Goal: Transaction & Acquisition: Purchase product/service

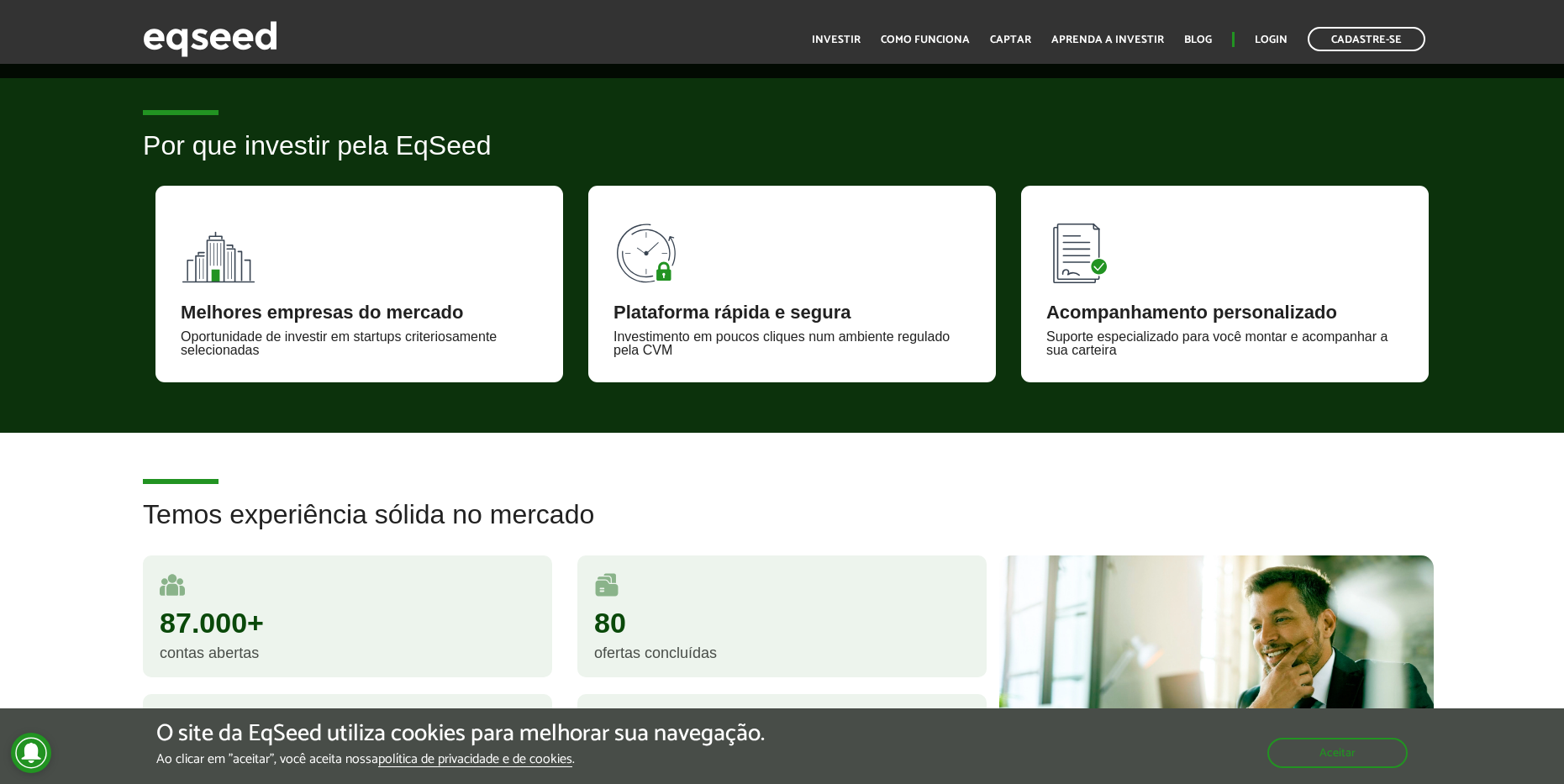
scroll to position [158, 0]
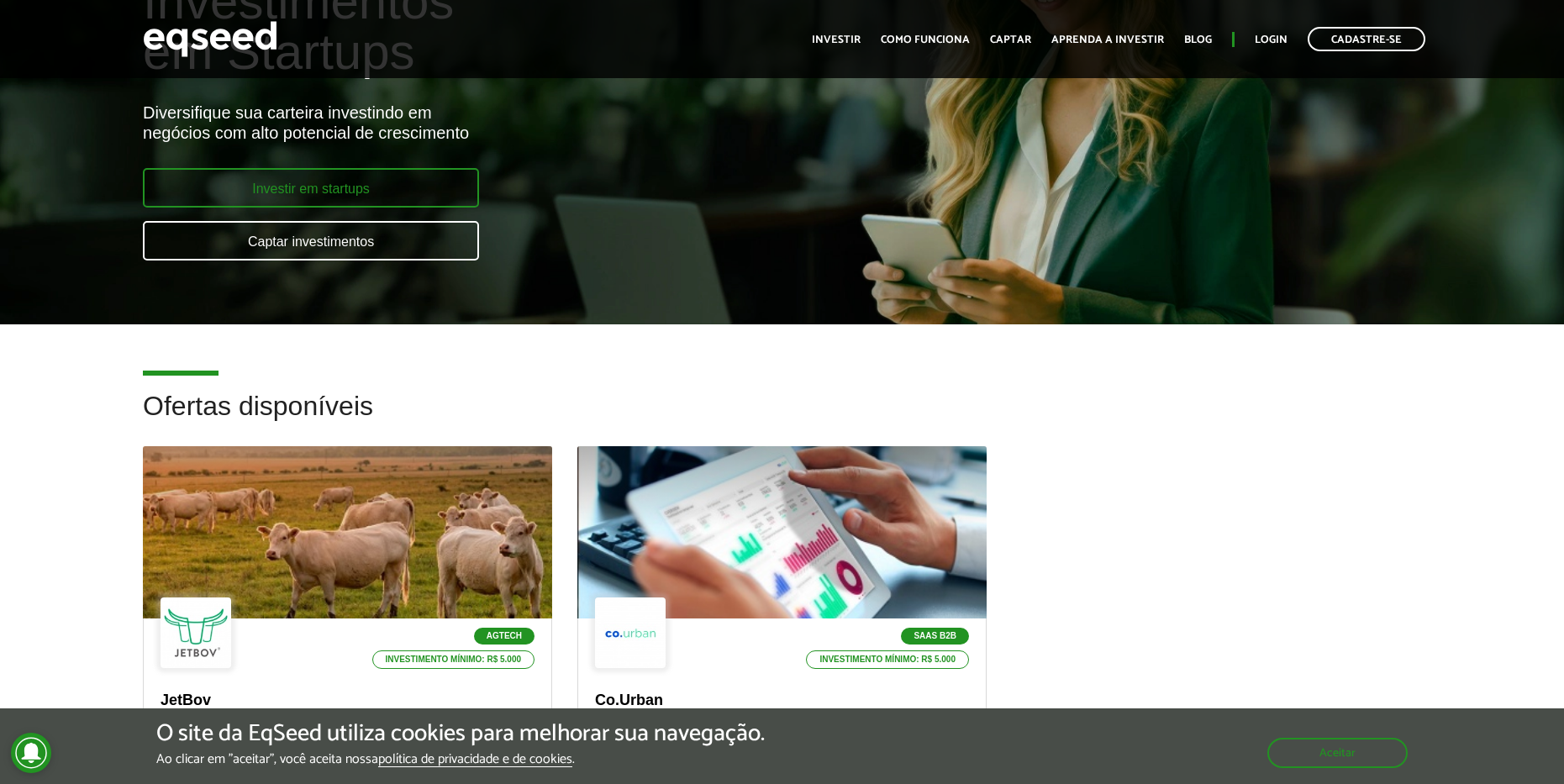
click at [418, 178] on link "Investir em startups" at bounding box center [311, 188] width 337 height 39
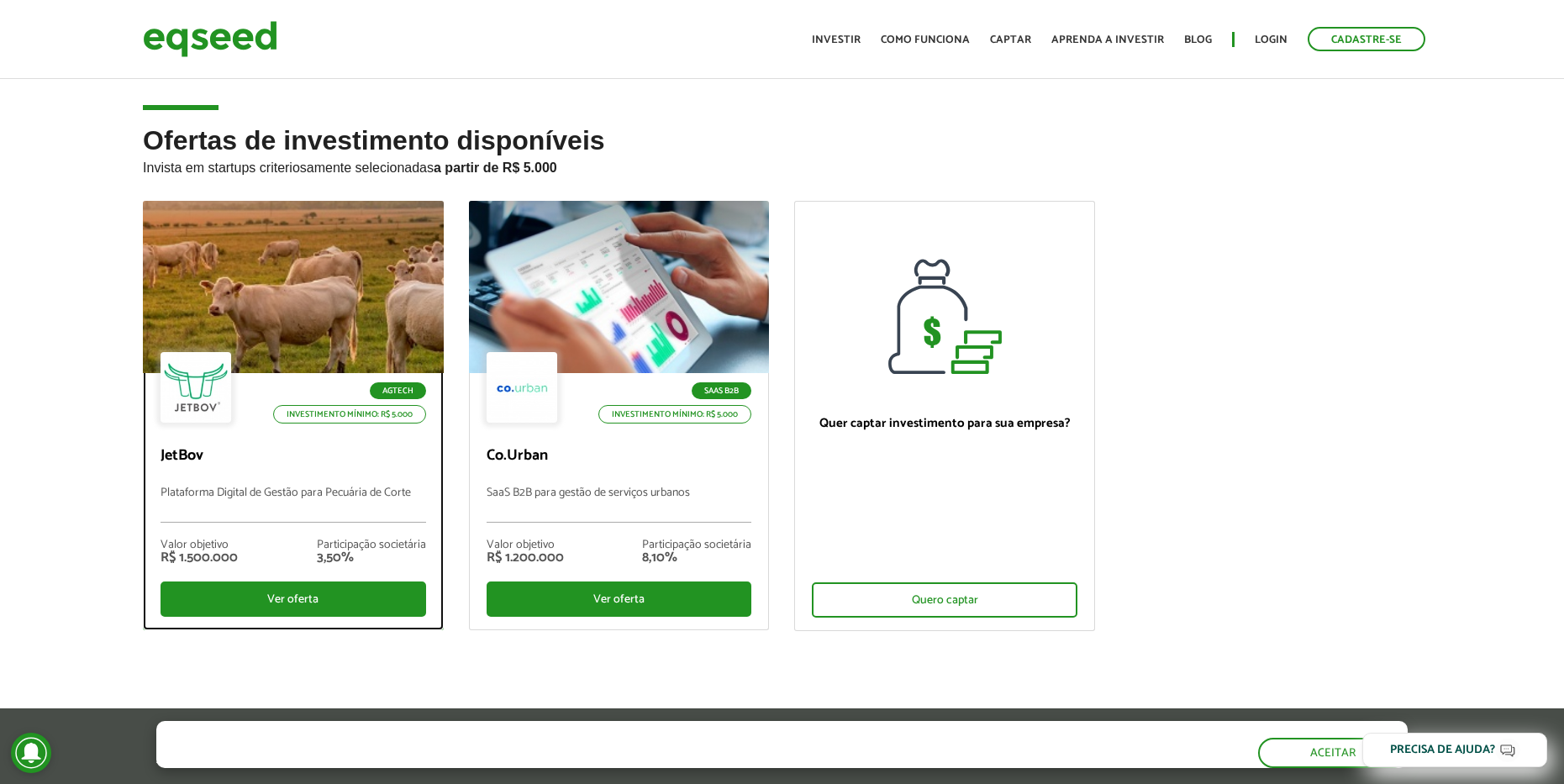
click at [375, 318] on div at bounding box center [292, 287] width 360 height 207
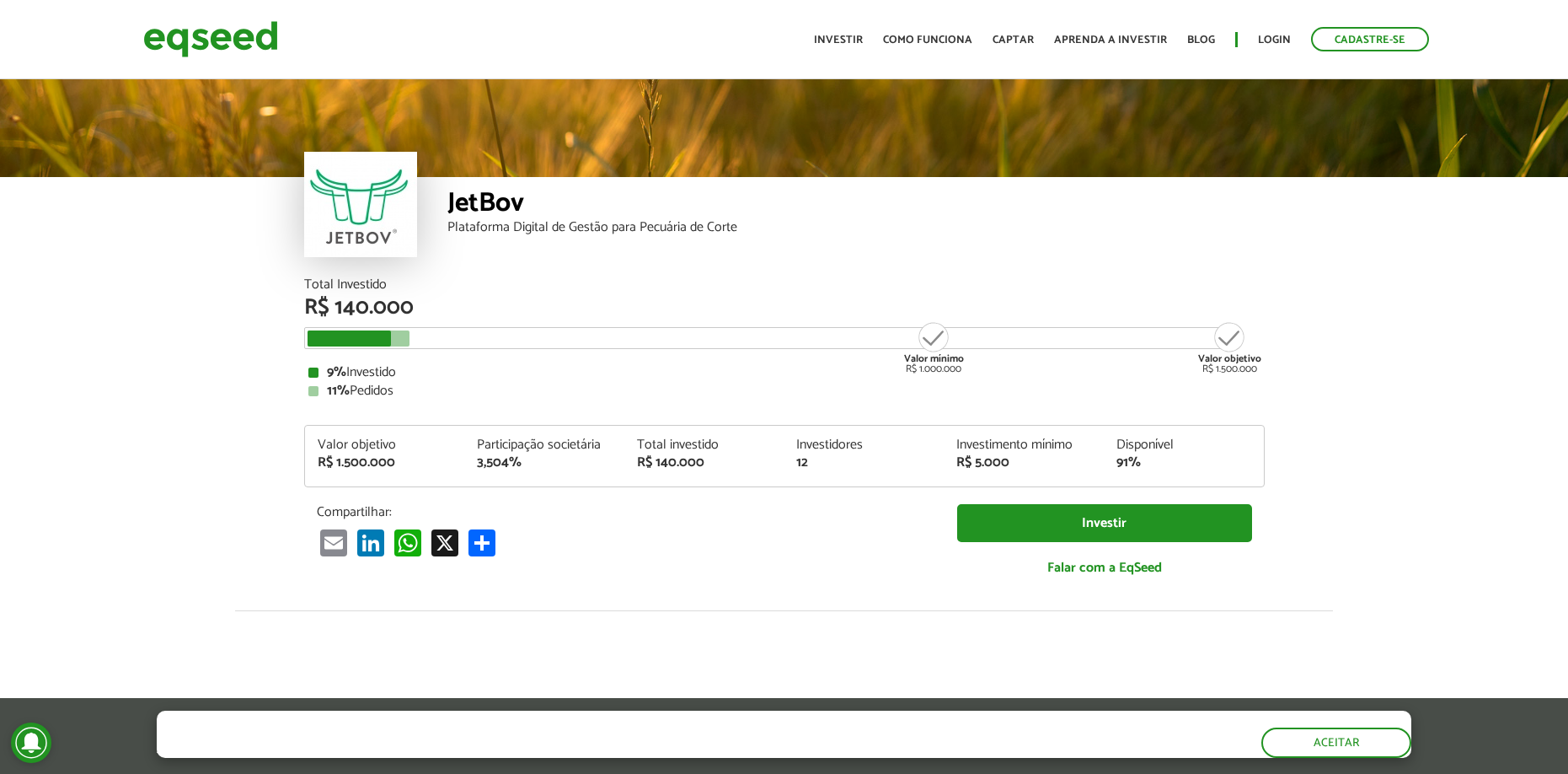
scroll to position [2070, 0]
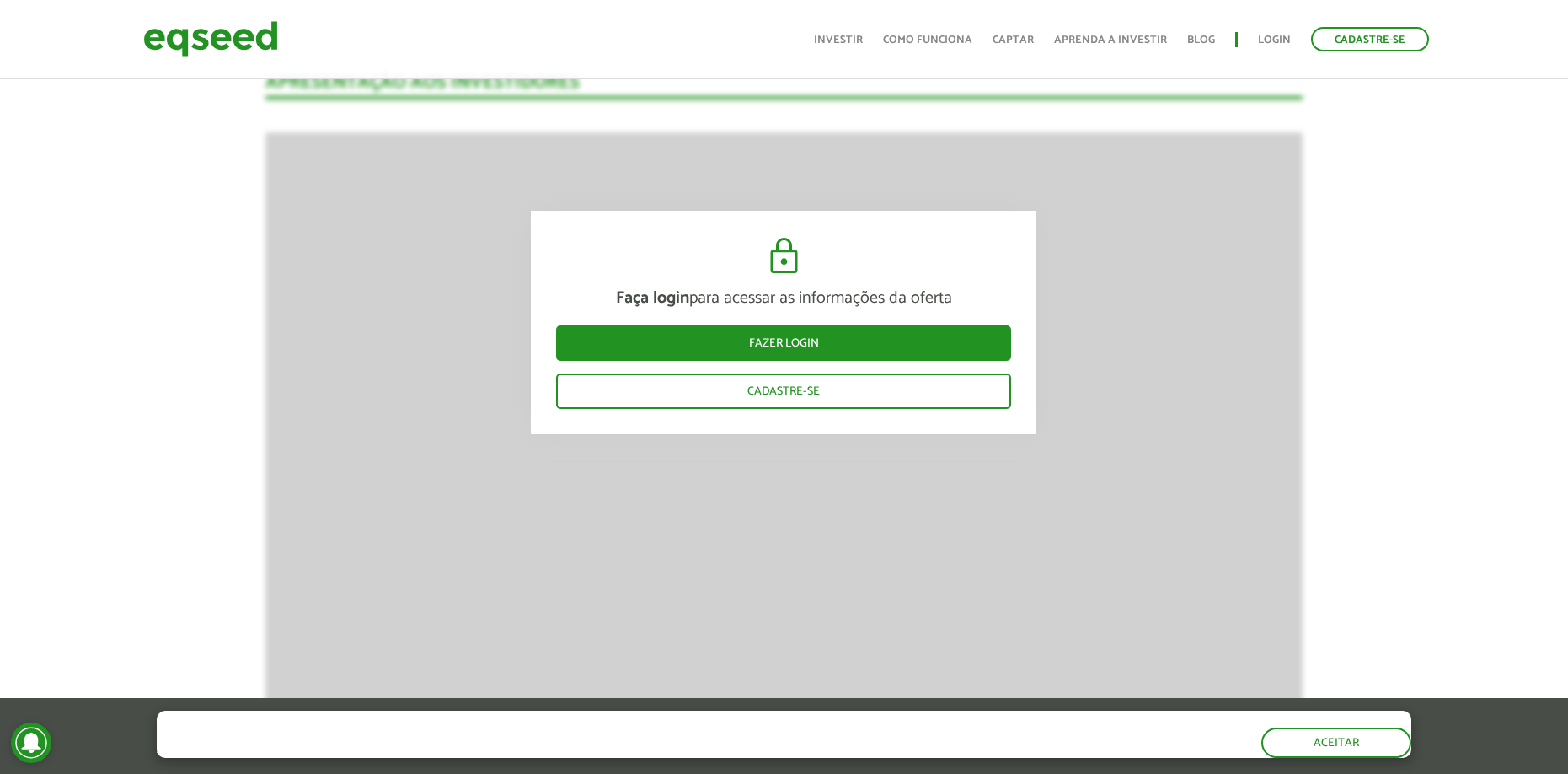
scroll to position [2492, 0]
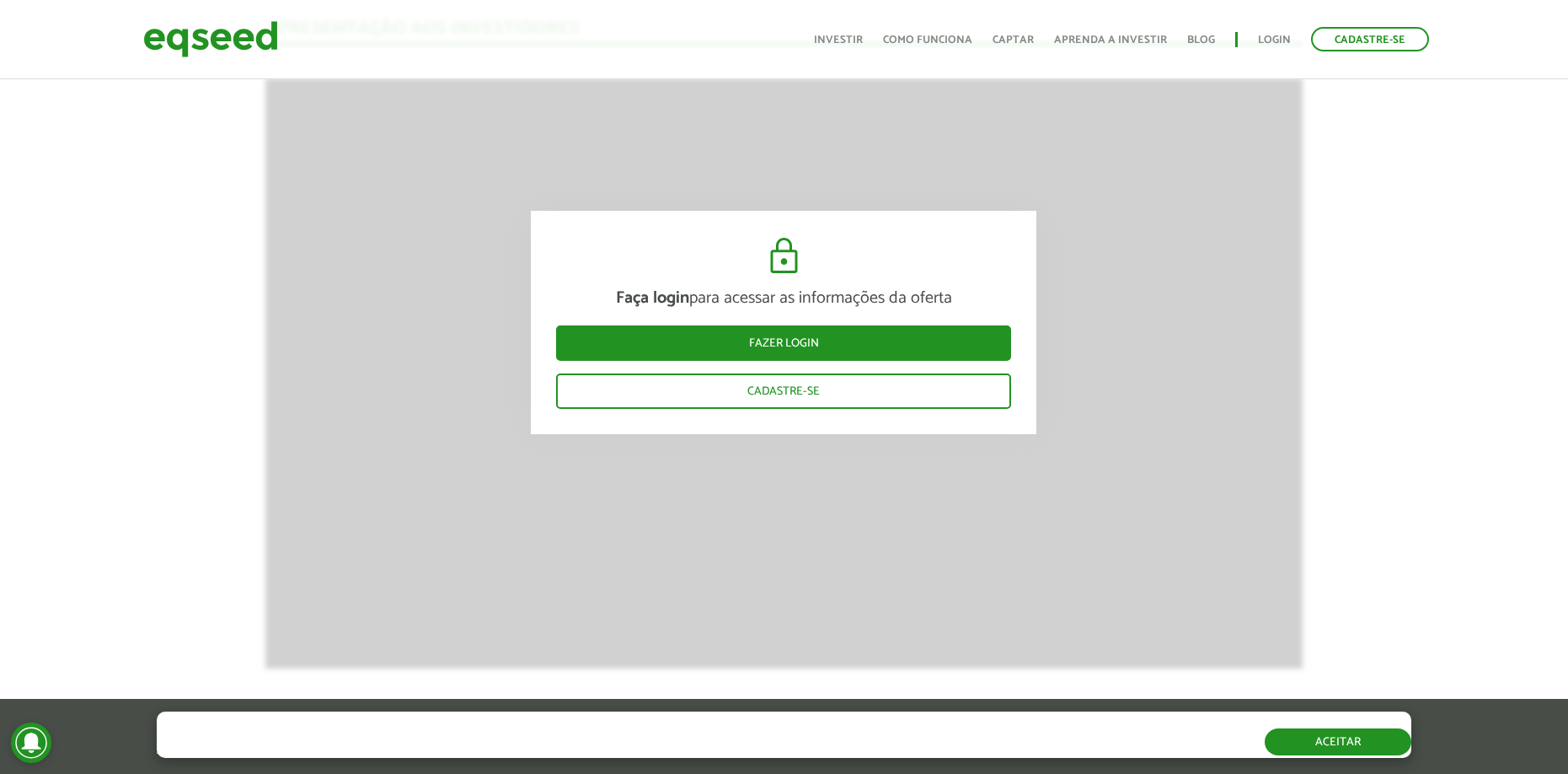
drag, startPoint x: 1348, startPoint y: 744, endPoint x: 1346, endPoint y: 733, distance: 11.2
click at [1348, 740] on button "Aceitar" at bounding box center [1338, 741] width 147 height 27
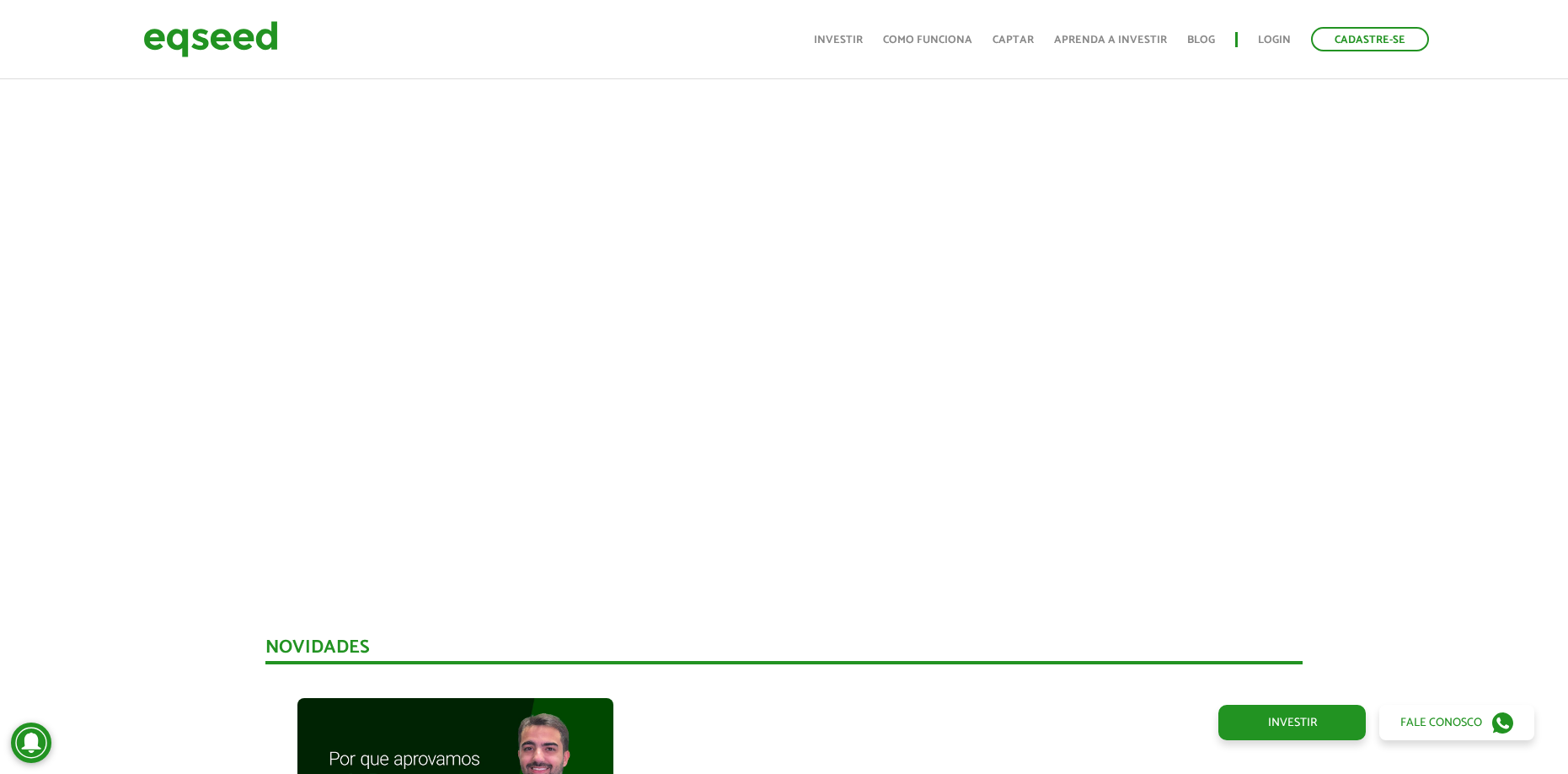
scroll to position [590, 0]
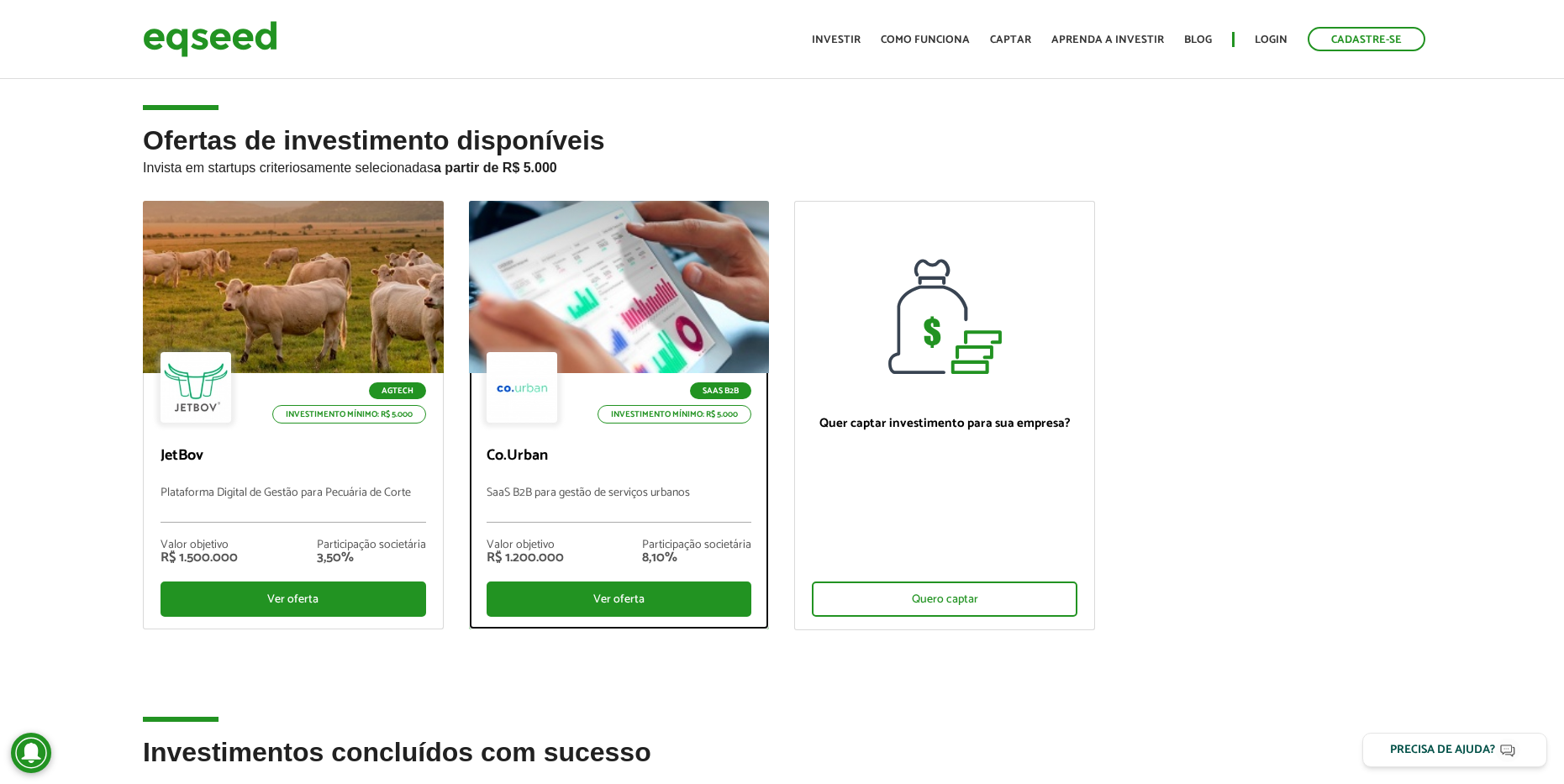
click at [607, 252] on div at bounding box center [619, 287] width 360 height 207
